Goal: Information Seeking & Learning: Learn about a topic

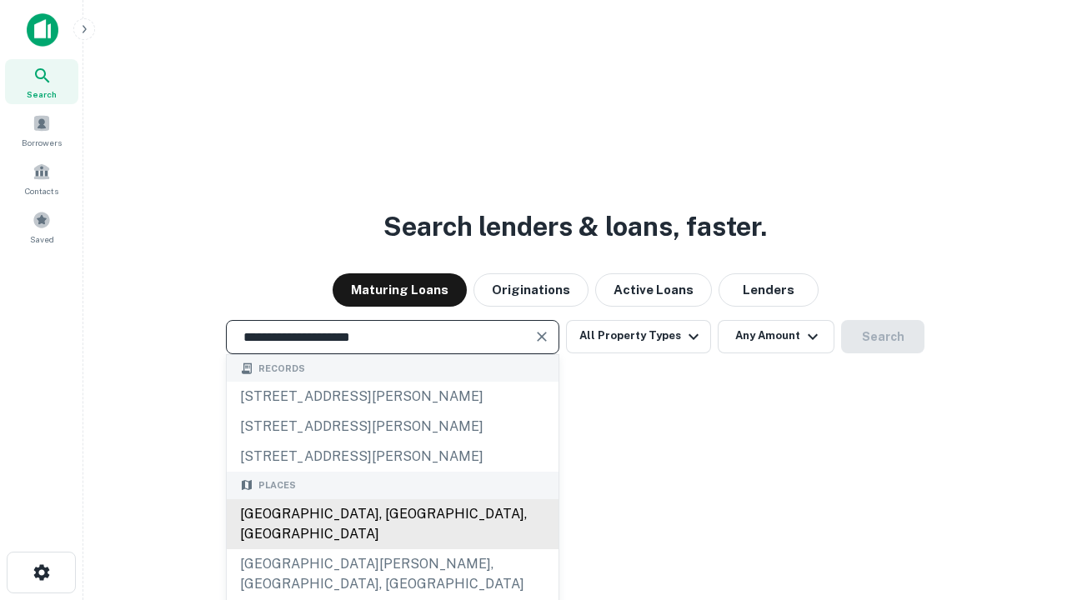
click at [392, 550] on div "[GEOGRAPHIC_DATA], [GEOGRAPHIC_DATA], [GEOGRAPHIC_DATA]" at bounding box center [393, 524] width 332 height 50
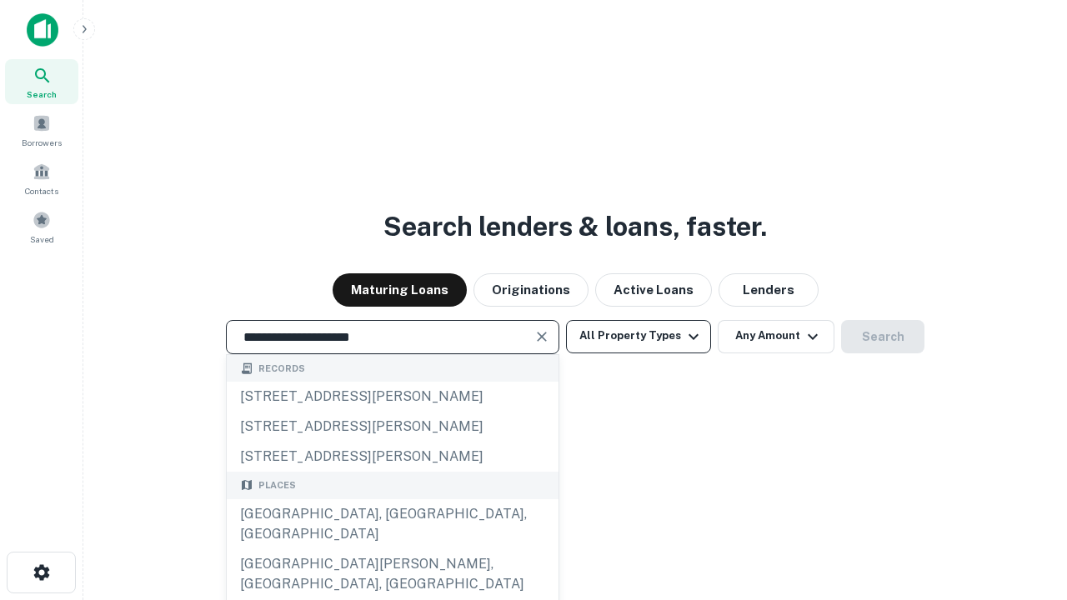
type input "**********"
click at [639, 336] on button "All Property Types" at bounding box center [638, 336] width 145 height 33
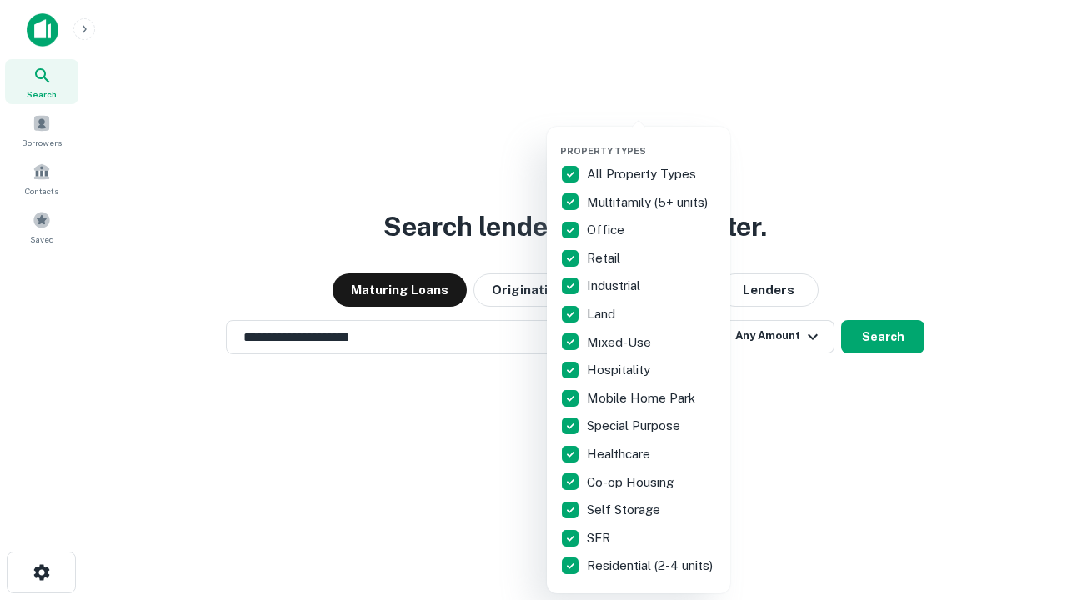
click at [652, 140] on button "button" at bounding box center [651, 140] width 183 height 1
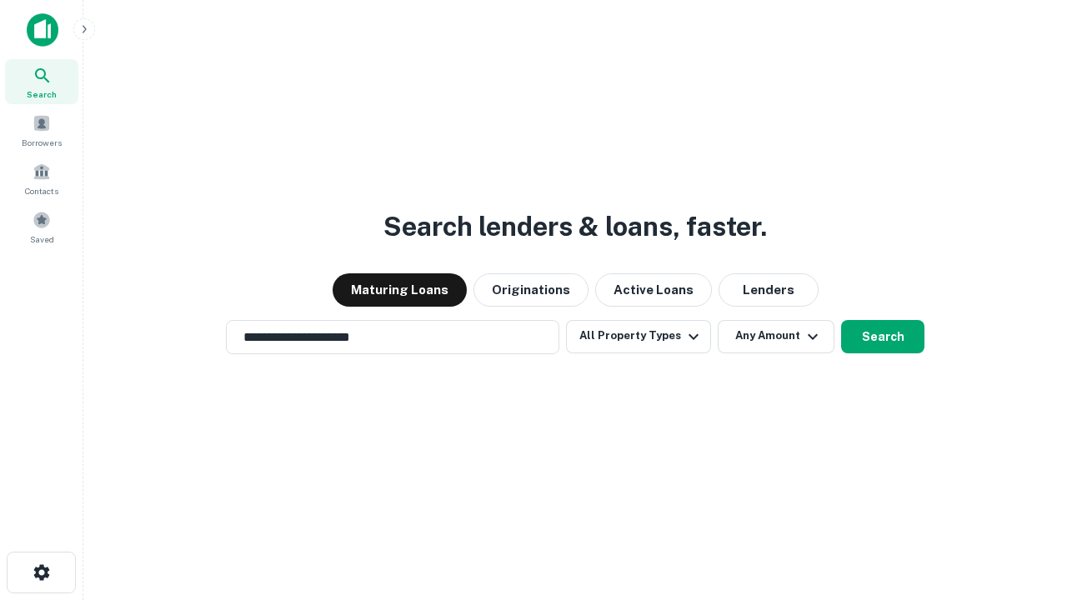
scroll to position [10, 201]
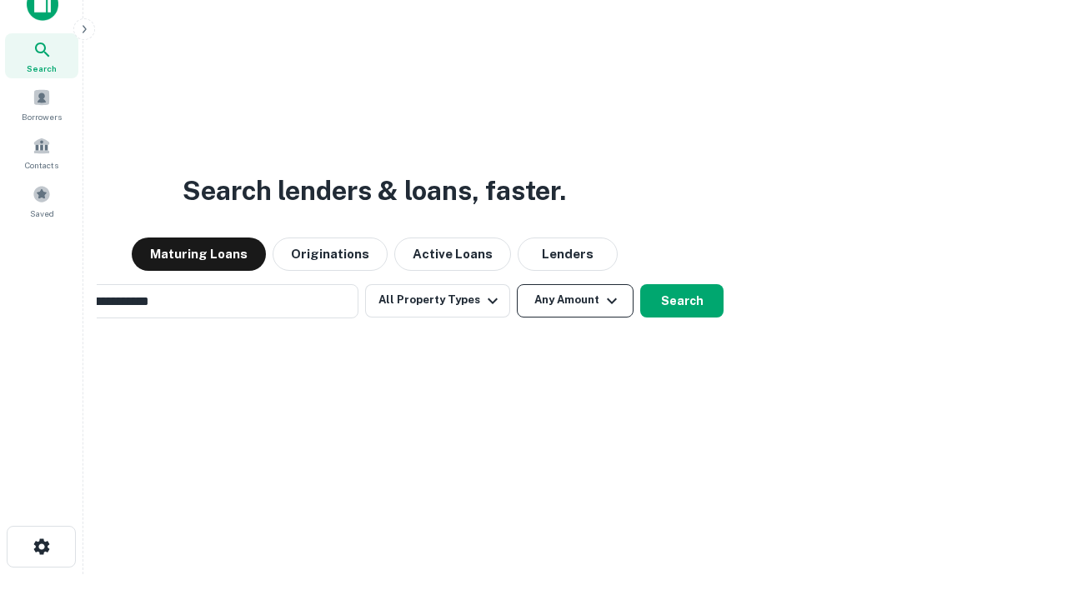
click at [517, 284] on button "Any Amount" at bounding box center [575, 300] width 117 height 33
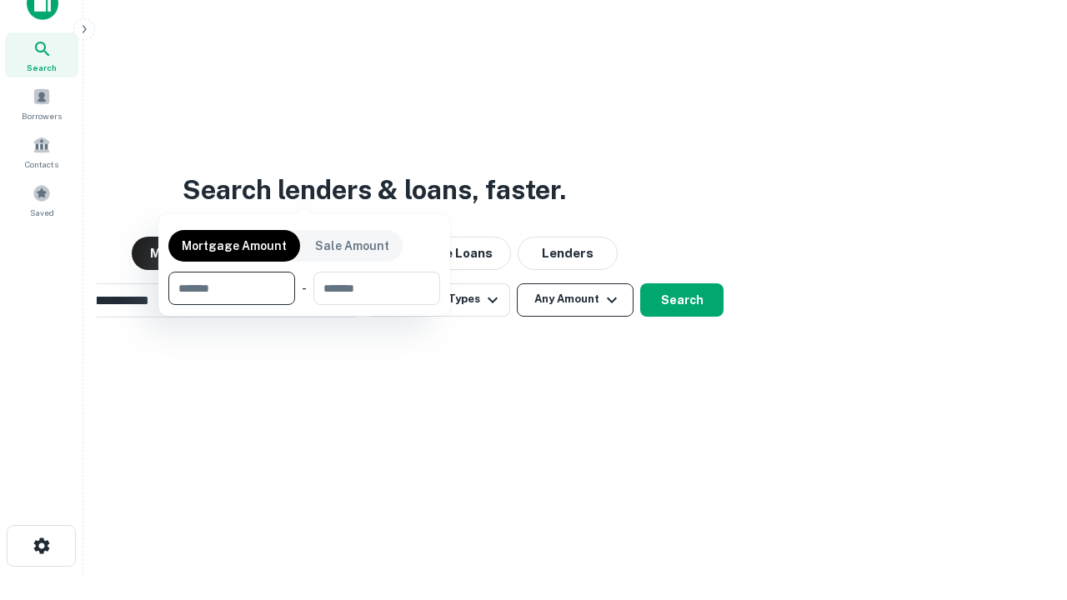
scroll to position [120, 472]
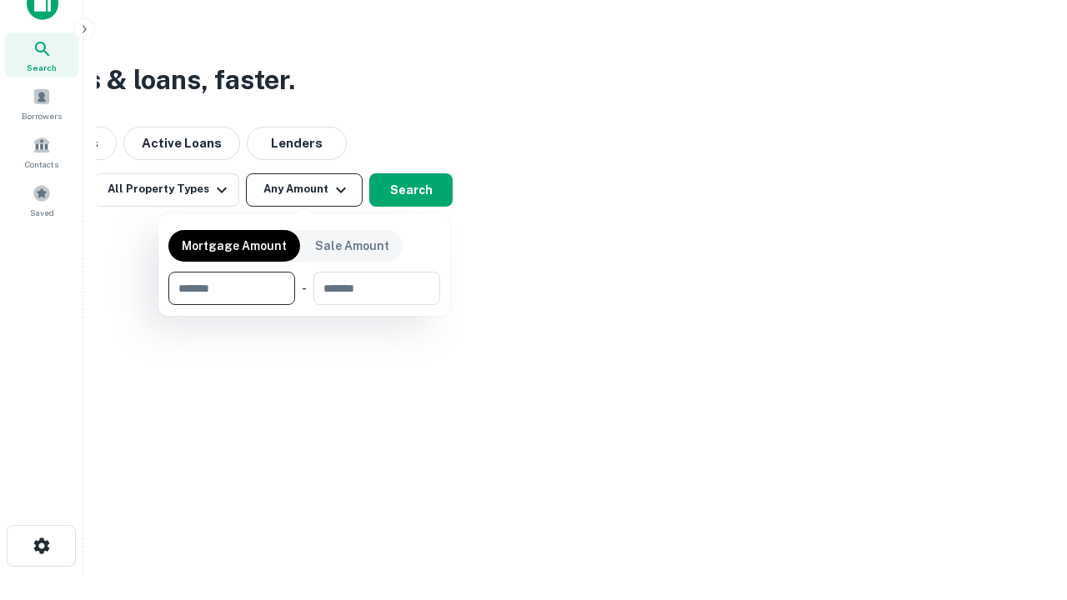
type input "*******"
click at [304, 305] on button "button" at bounding box center [304, 305] width 272 height 1
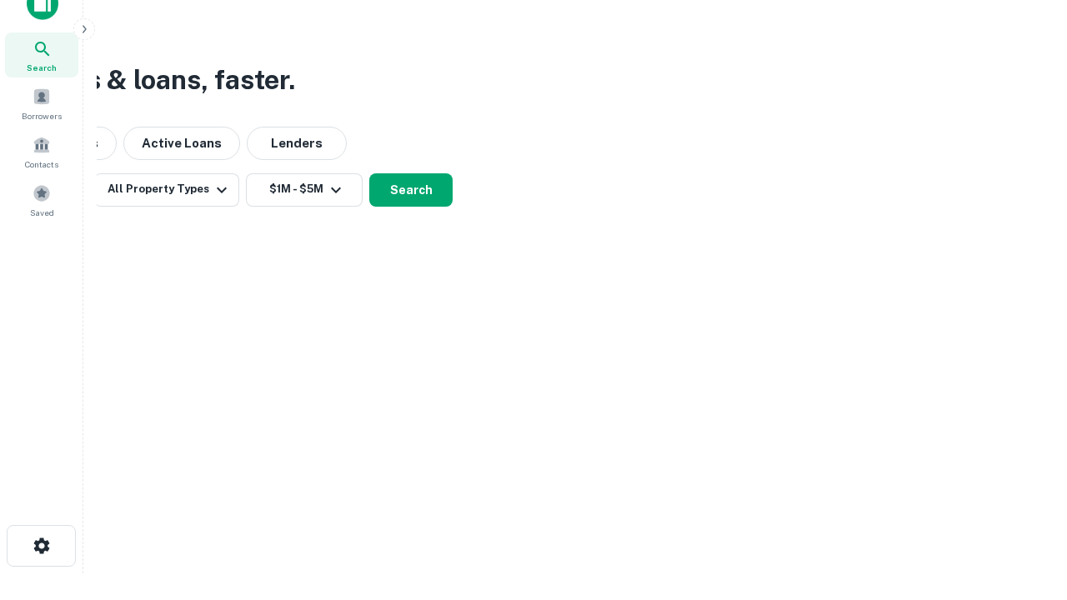
scroll to position [0, 0]
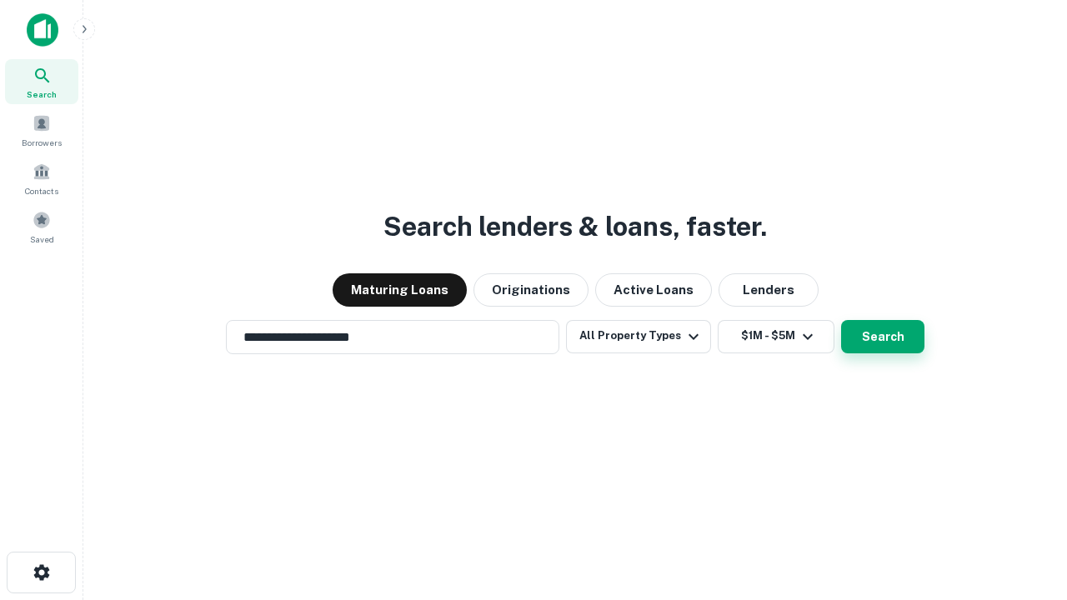
click at [841, 320] on button "Search" at bounding box center [882, 336] width 83 height 33
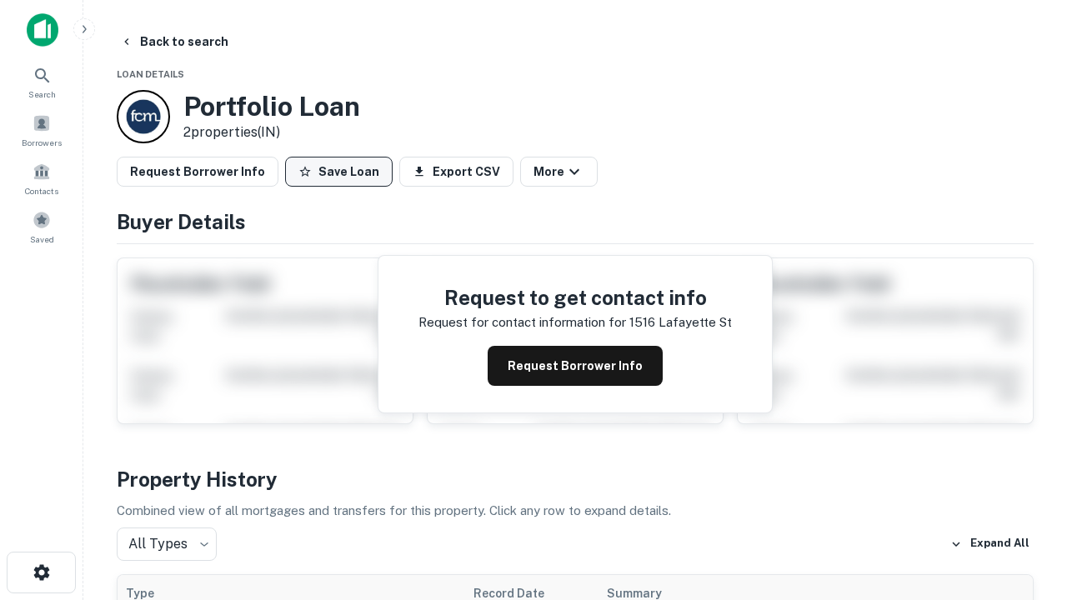
click at [339, 172] on button "Save Loan" at bounding box center [339, 172] width 108 height 30
click at [343, 172] on button "Save Loan" at bounding box center [339, 172] width 108 height 30
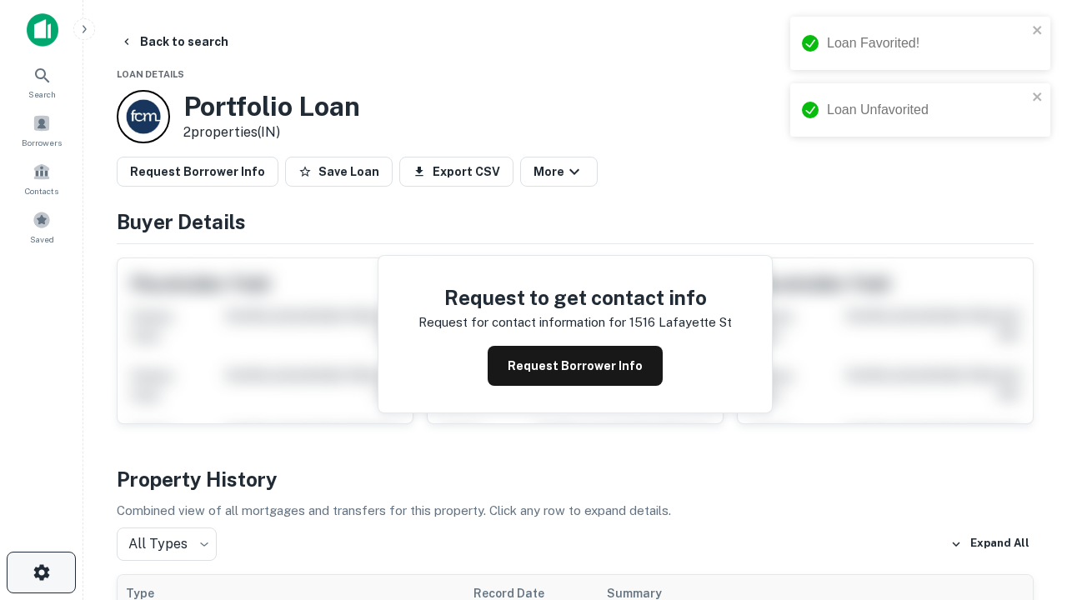
click at [41, 573] on icon "button" at bounding box center [42, 573] width 20 height 20
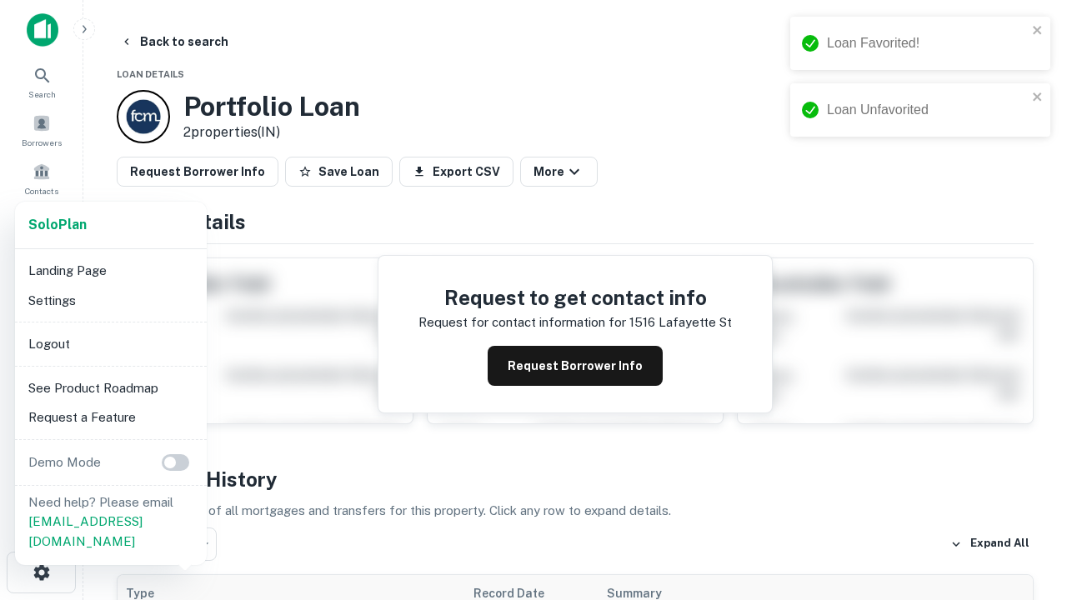
click at [110, 344] on li "Logout" at bounding box center [111, 344] width 178 height 30
